Goal: Task Accomplishment & Management: Complete application form

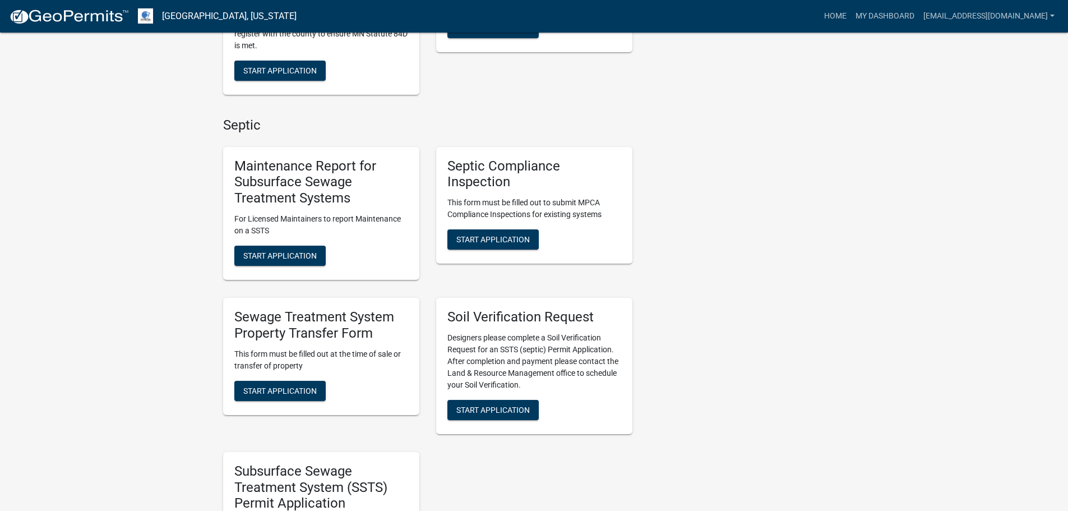
scroll to position [405, 0]
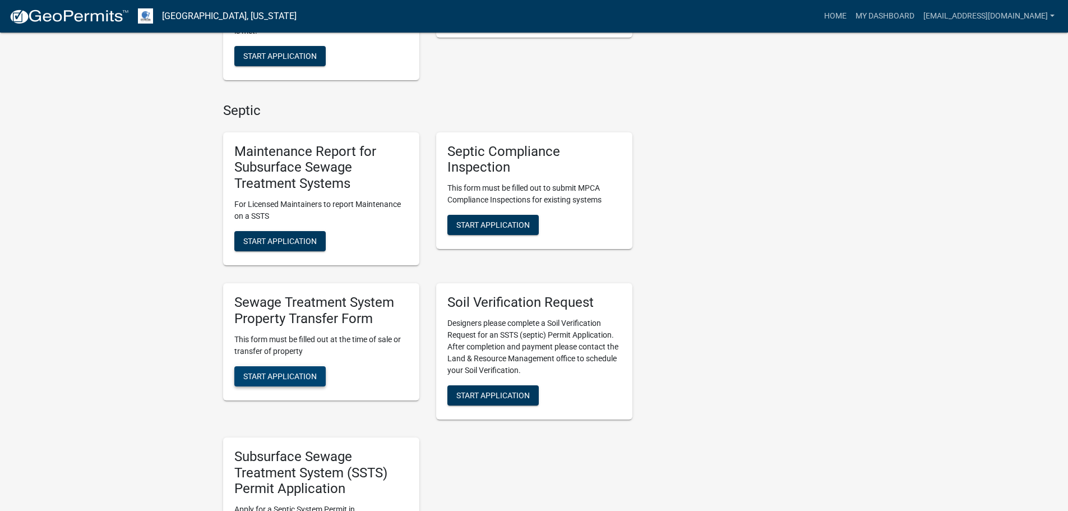
click at [285, 382] on button "Start Application" at bounding box center [279, 376] width 91 height 20
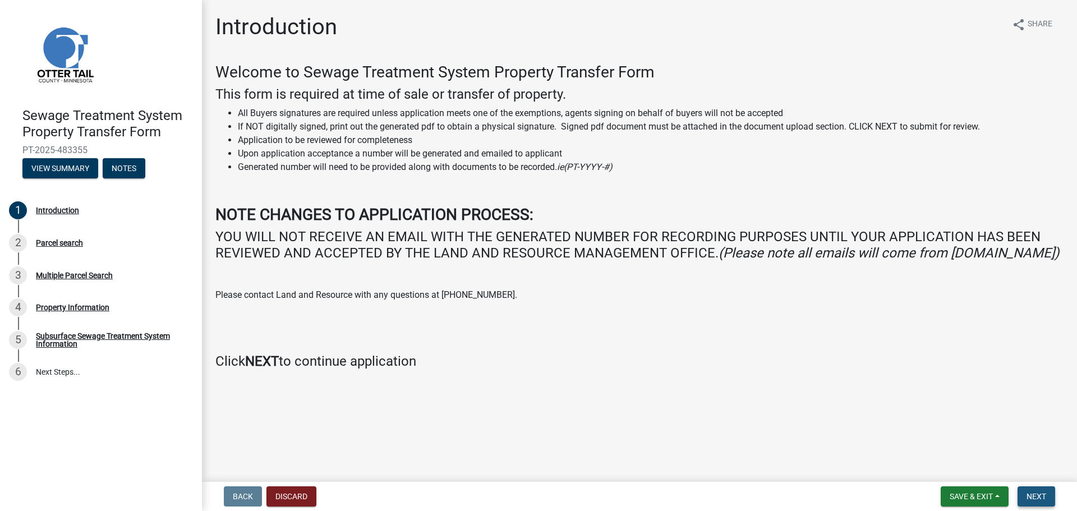
click at [1046, 490] on button "Next" at bounding box center [1036, 496] width 38 height 20
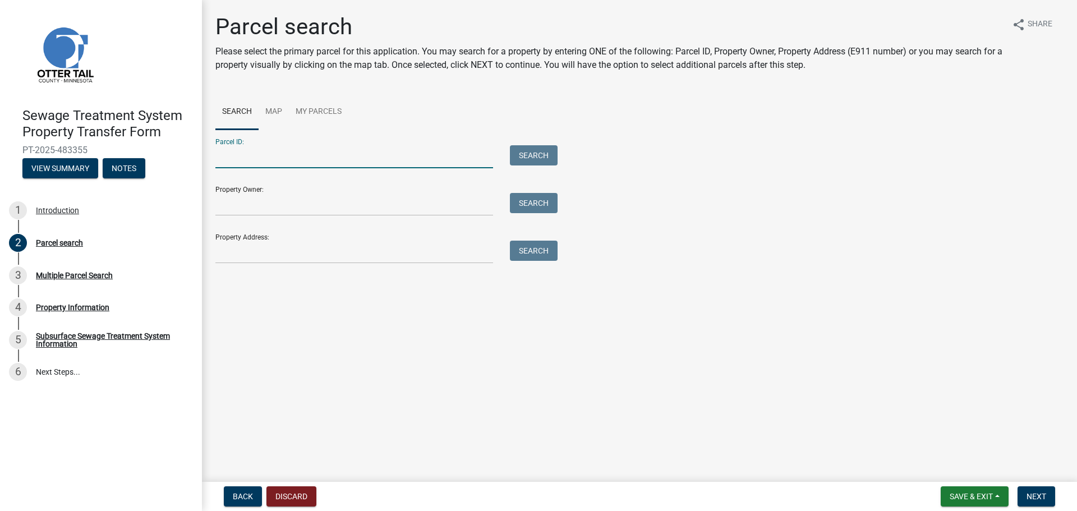
click at [254, 154] on input "Parcel ID:" at bounding box center [354, 156] width 278 height 23
type input "02000990504000"
click at [537, 152] on button "Search" at bounding box center [534, 155] width 48 height 20
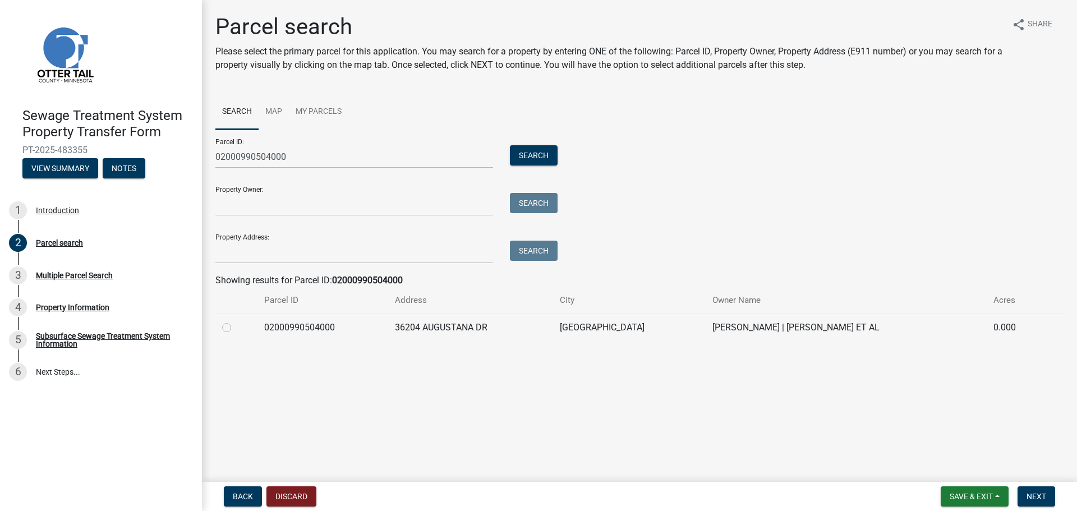
click at [236, 321] on label at bounding box center [236, 321] width 0 height 0
click at [236, 326] on input "radio" at bounding box center [239, 324] width 7 height 7
radio input "true"
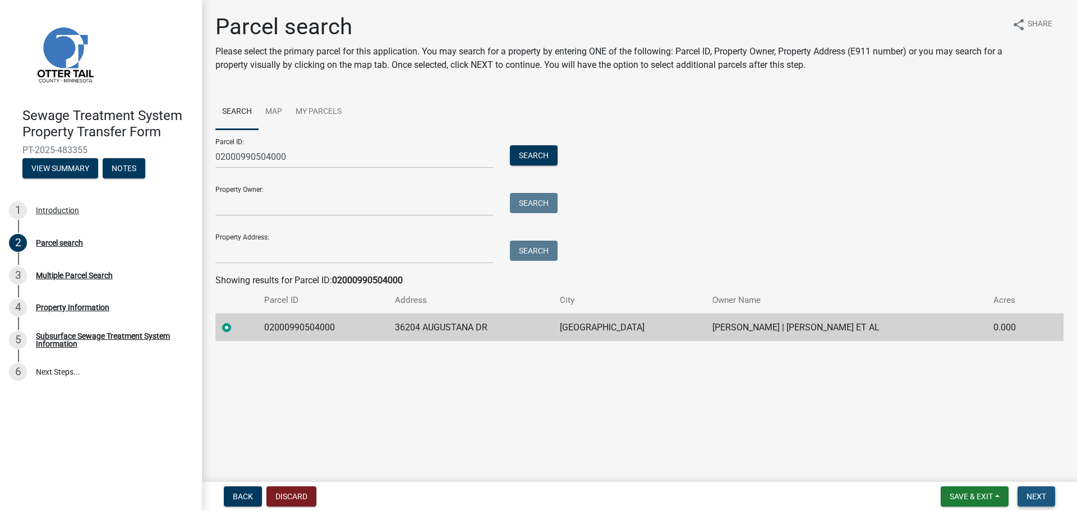
click at [1039, 493] on span "Next" at bounding box center [1036, 496] width 20 height 9
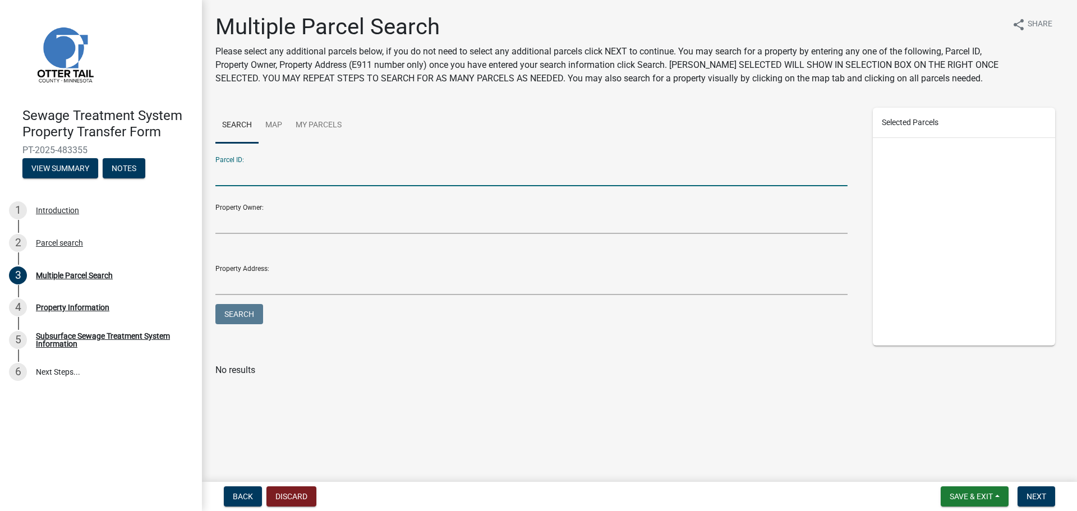
click at [255, 173] on input "Parcel ID:" at bounding box center [531, 174] width 632 height 23
type input "02000990504000"
click at [1038, 500] on span "Next" at bounding box center [1036, 496] width 20 height 9
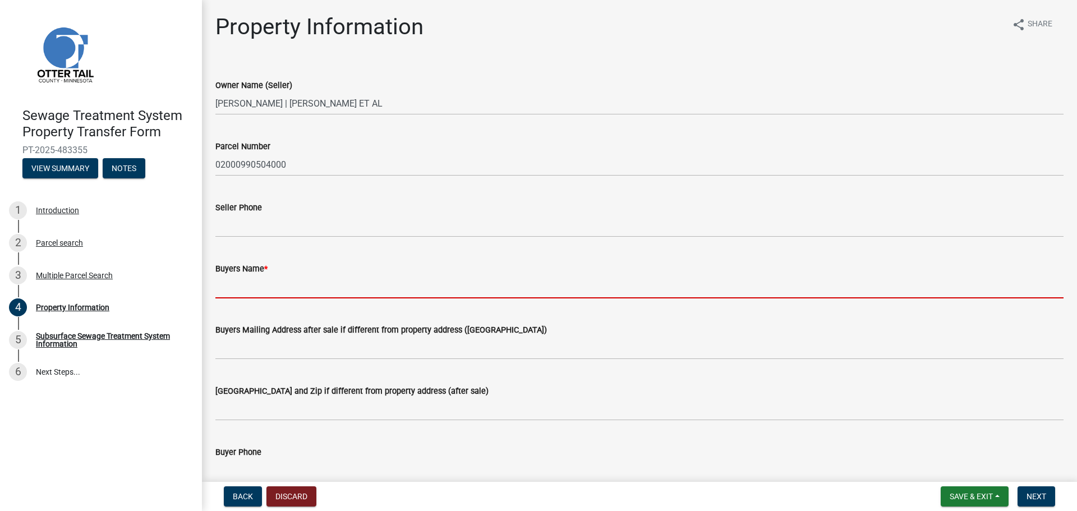
click at [248, 276] on input "Buyers Name *" at bounding box center [639, 286] width 848 height 23
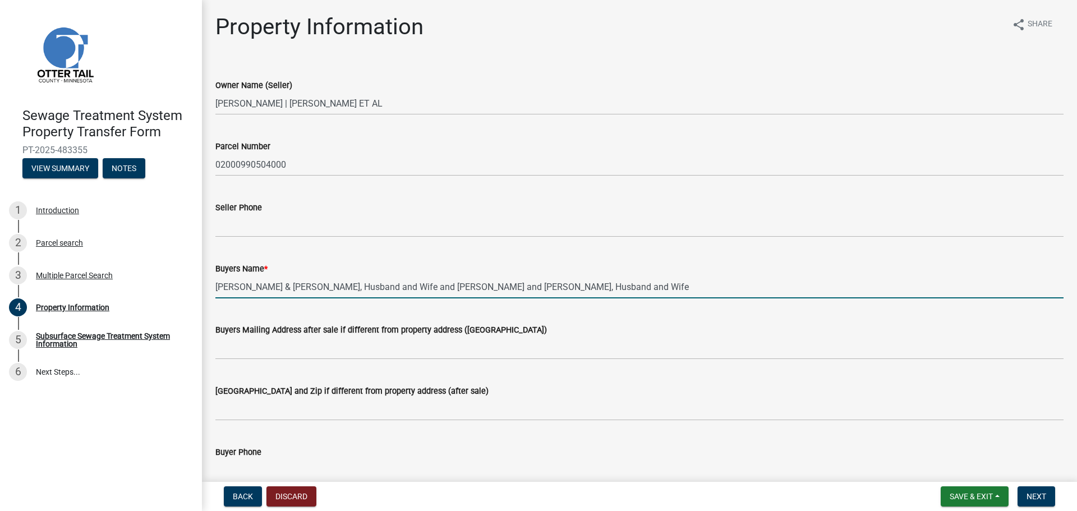
click at [442, 293] on input "[PERSON_NAME] & [PERSON_NAME], Husband and Wife and [PERSON_NAME] and [PERSON_N…" at bounding box center [639, 286] width 848 height 23
click at [449, 276] on input "[PERSON_NAME] & [PERSON_NAME], Husband and Wife" at bounding box center [639, 286] width 848 height 23
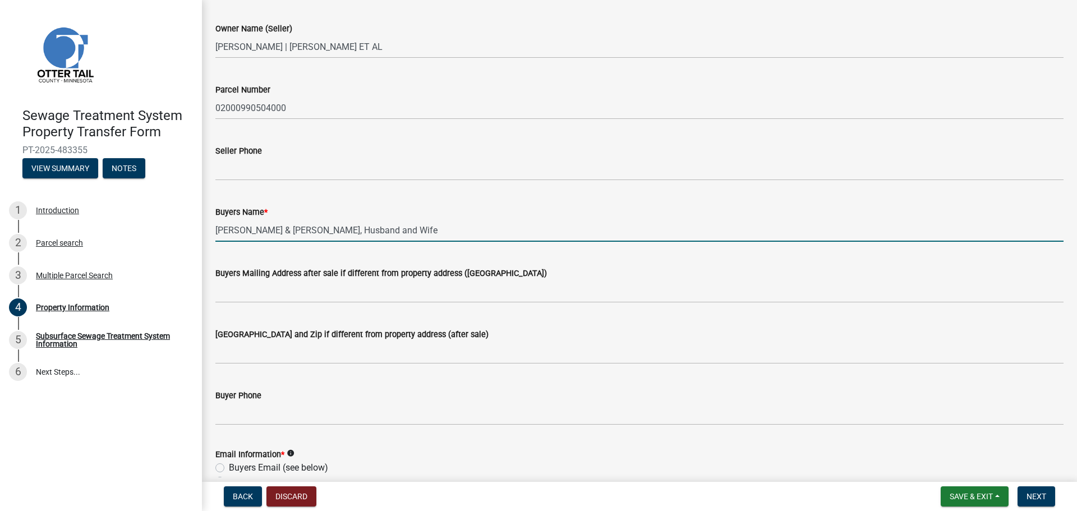
scroll to position [67, 0]
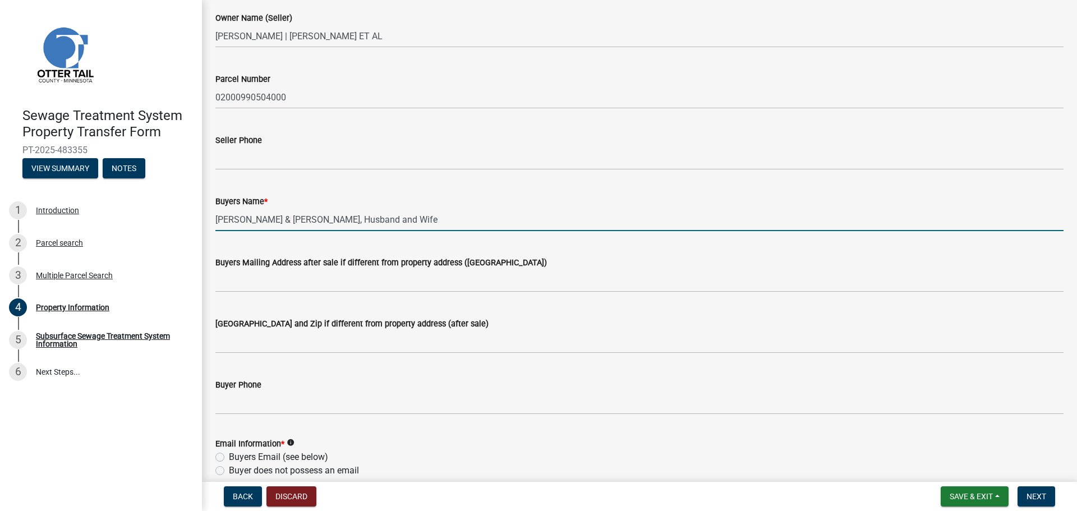
type input "[PERSON_NAME] & [PERSON_NAME], Husband and Wife"
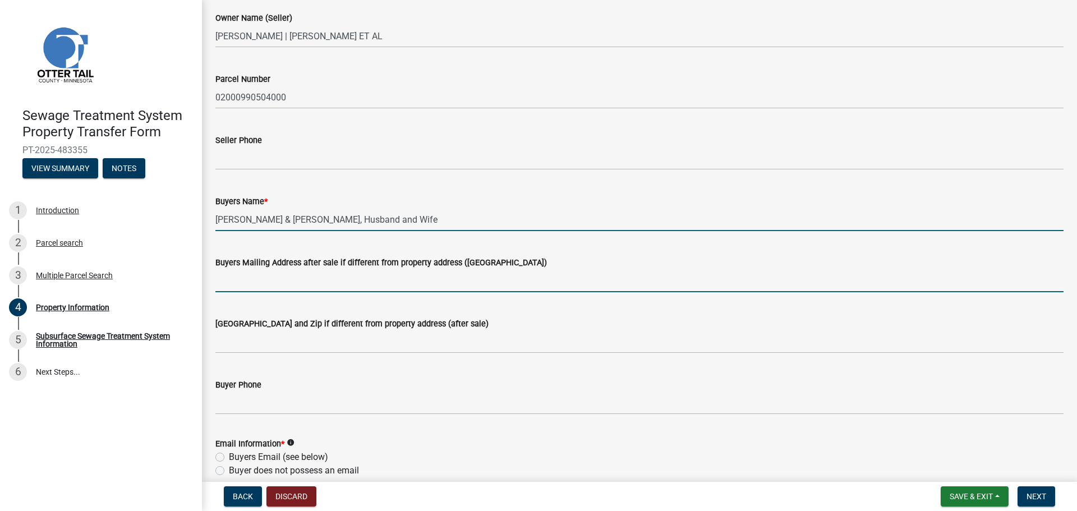
click at [251, 280] on input "Buyers Mailing Address after sale if different from property address ([GEOGRAPH…" at bounding box center [639, 280] width 848 height 23
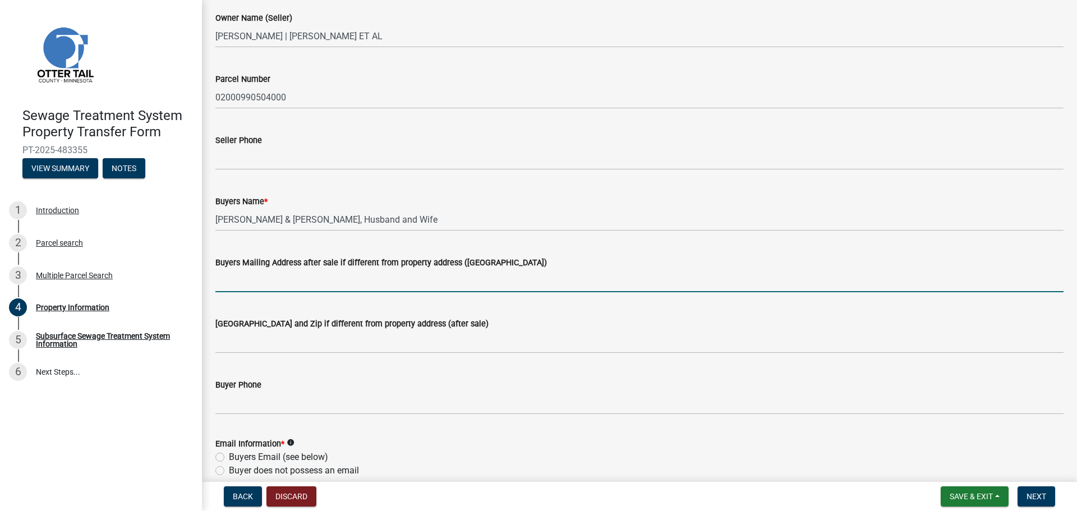
click at [253, 275] on input "Buyers Mailing Address after sale if different from property address ([GEOGRAPH…" at bounding box center [639, 280] width 848 height 23
type input "[STREET_ADDRESS]"
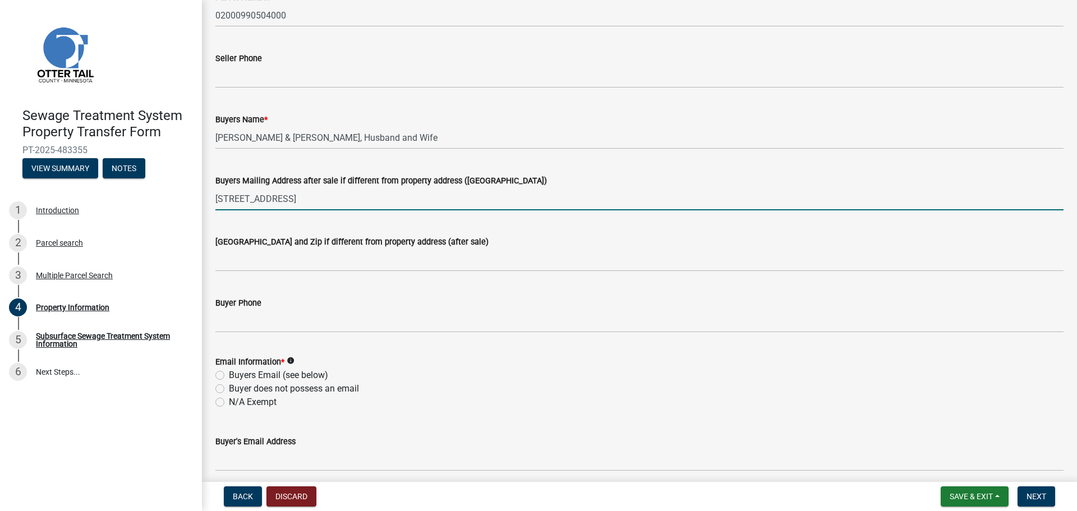
scroll to position [172, 0]
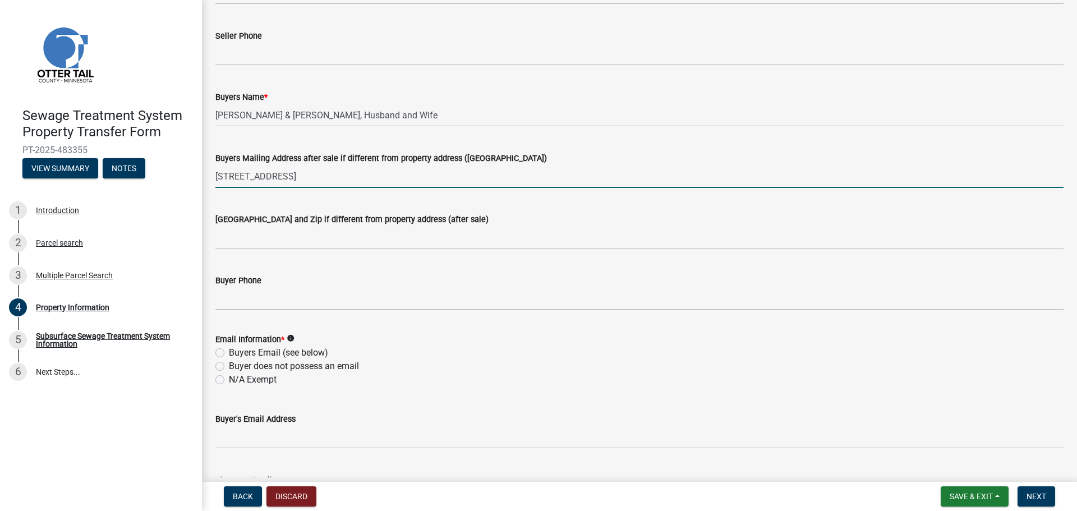
click at [229, 367] on label "Buyer does not possess an email" at bounding box center [294, 365] width 130 height 13
click at [229, 367] on input "Buyer does not possess an email" at bounding box center [232, 362] width 7 height 7
radio input "true"
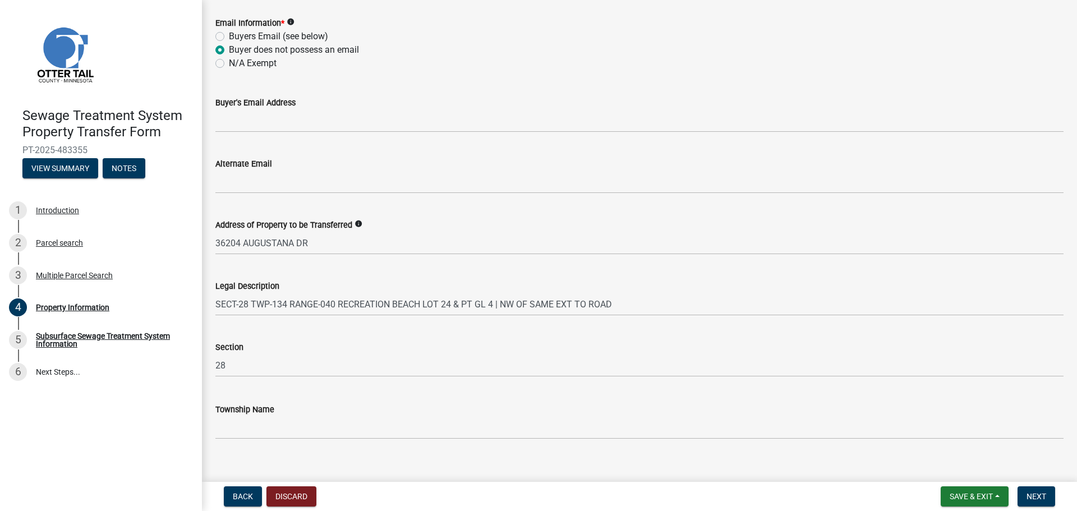
scroll to position [503, 0]
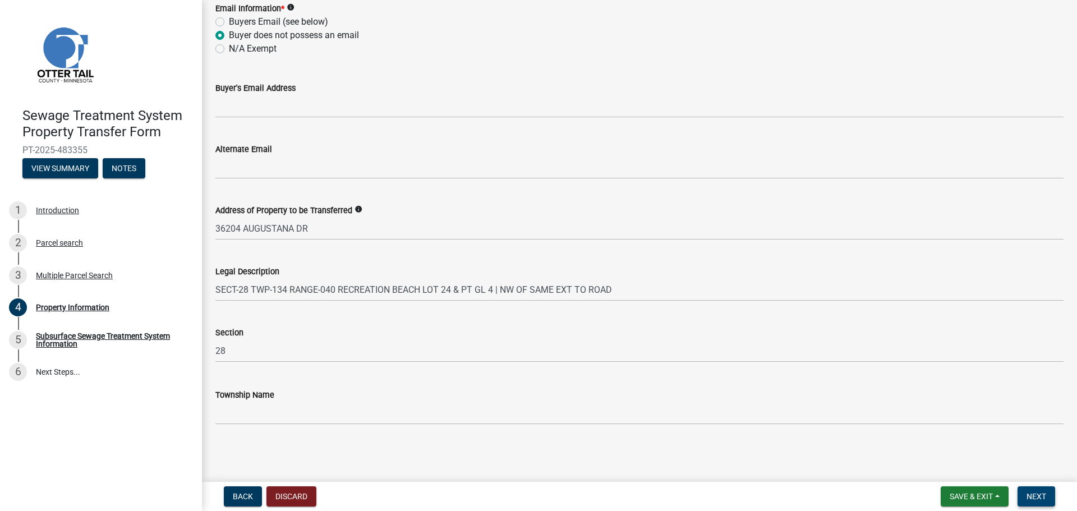
click at [1043, 496] on span "Next" at bounding box center [1036, 496] width 20 height 9
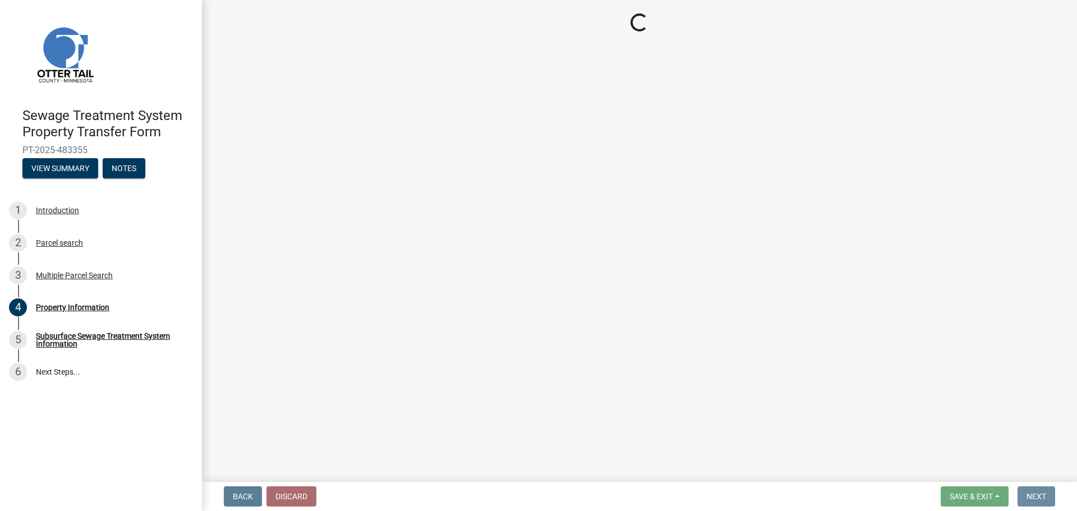
scroll to position [0, 0]
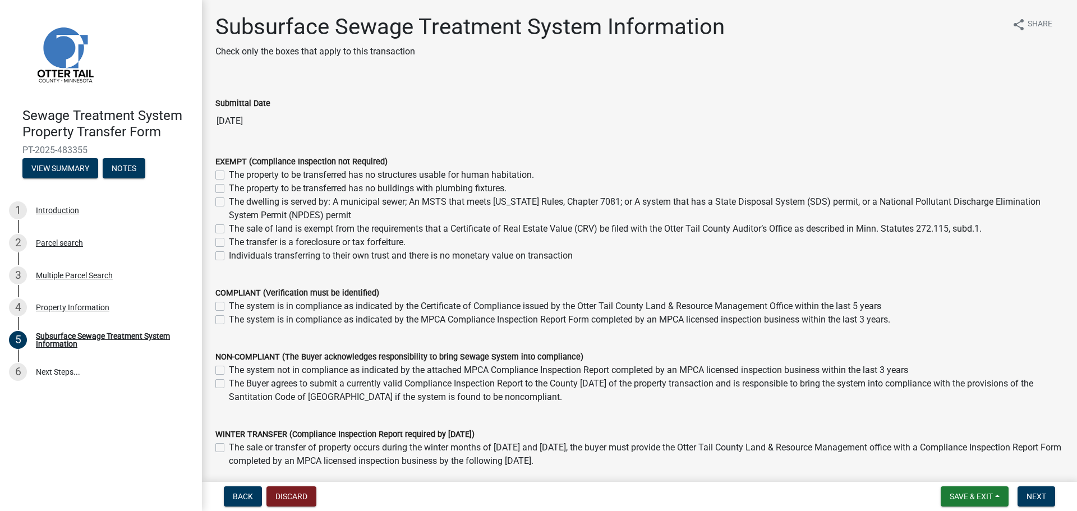
click at [229, 230] on label "The sale of land is exempt from the requirements that a Certificate of Real Est…" at bounding box center [605, 228] width 753 height 13
click at [229, 229] on input "The sale of land is exempt from the requirements that a Certificate of Real Est…" at bounding box center [232, 225] width 7 height 7
checkbox input "true"
checkbox input "false"
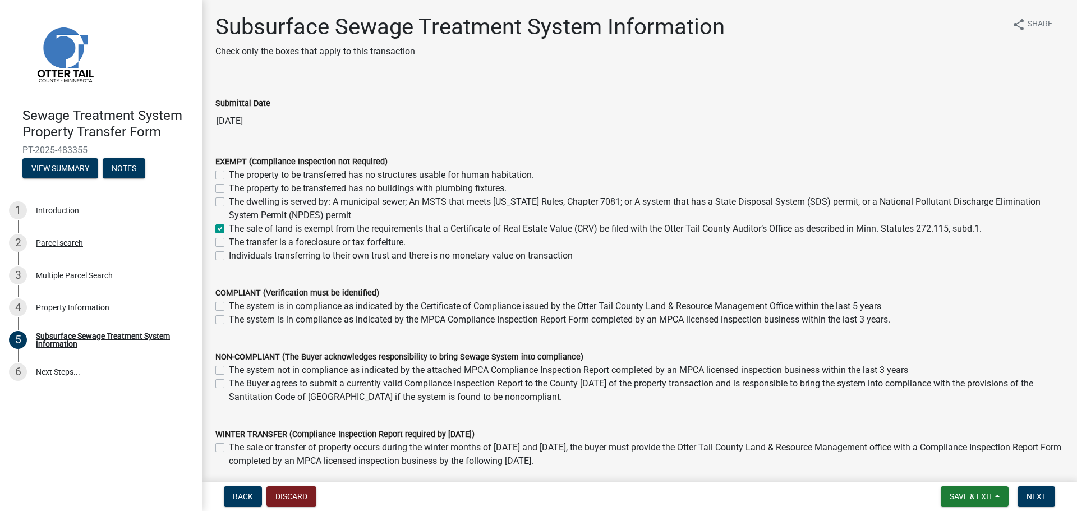
checkbox input "false"
checkbox input "true"
checkbox input "false"
click at [1039, 496] on span "Next" at bounding box center [1036, 496] width 20 height 9
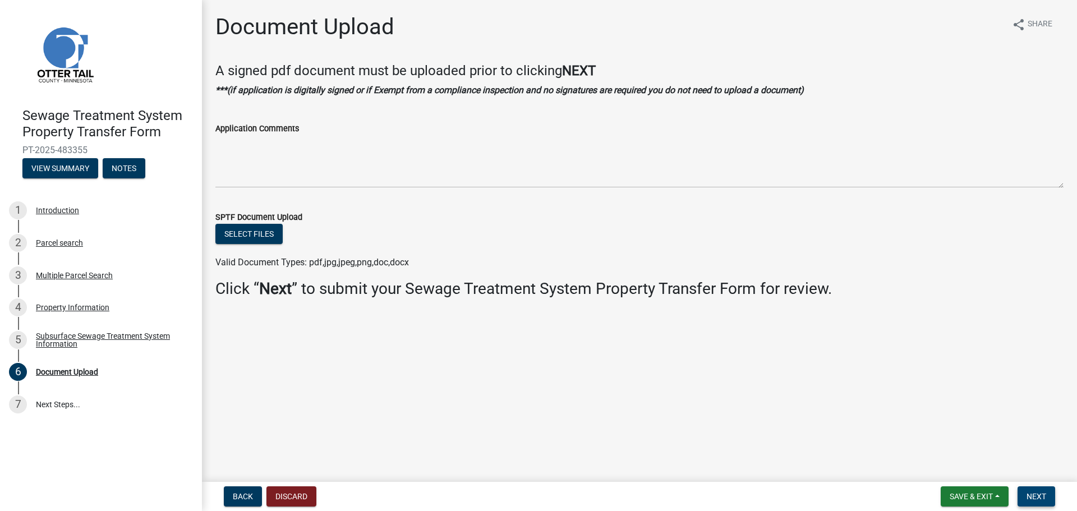
click at [1039, 496] on span "Next" at bounding box center [1036, 496] width 20 height 9
